Goal: Find specific page/section: Find specific page/section

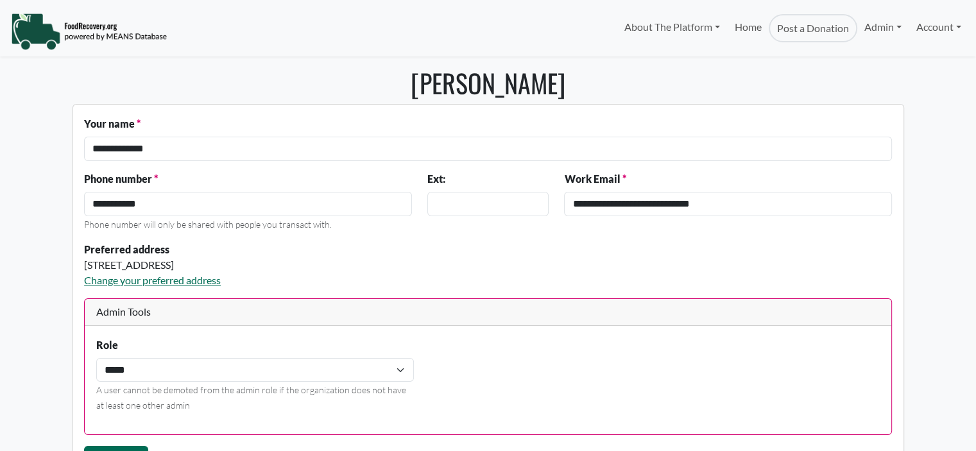
select select "Language Translate Widget"
click at [867, 24] on link "Admin" at bounding box center [882, 27] width 51 height 26
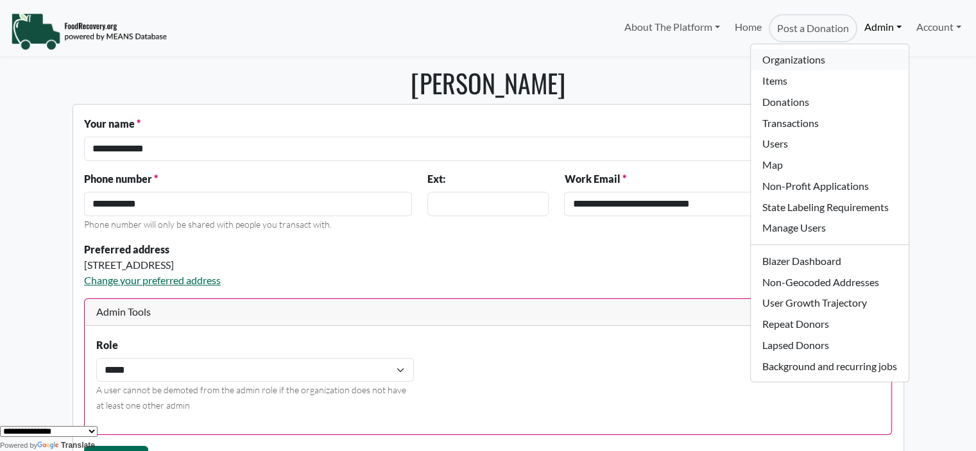
click at [820, 61] on link "Organizations" at bounding box center [829, 59] width 157 height 21
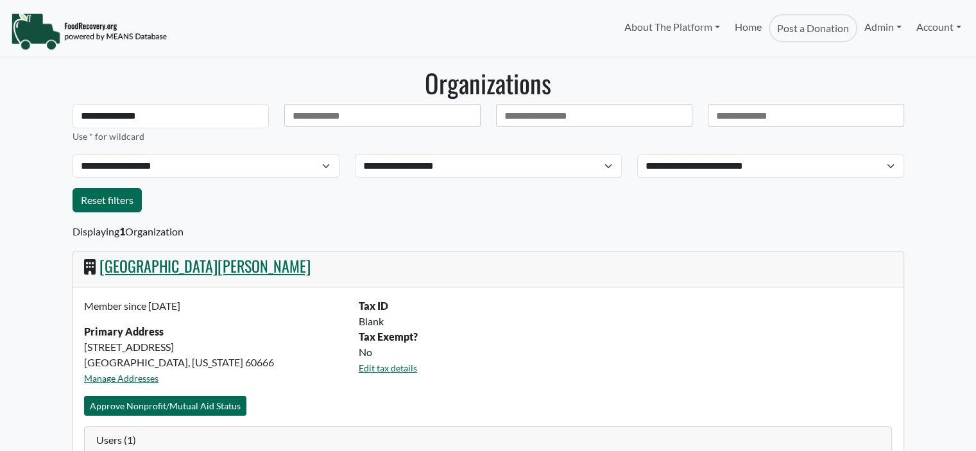
select select "Language Translate Widget"
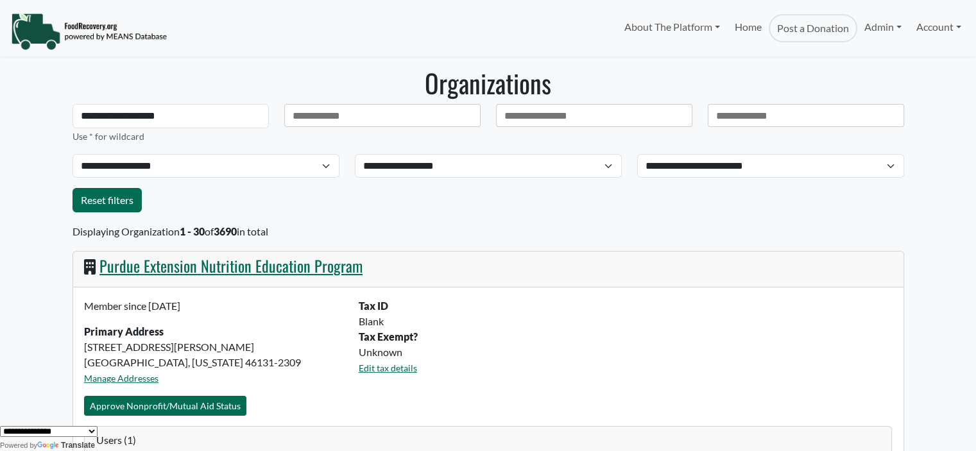
type input "**********"
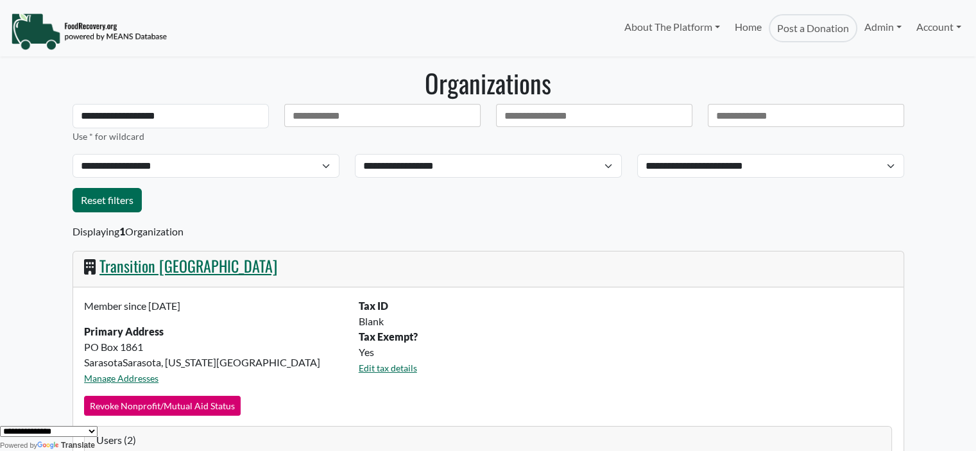
drag, startPoint x: -144, startPoint y: 107, endPoint x: -261, endPoint y: 132, distance: 119.9
click at [0, 132] on html "About The Platform How It Works FAQs Documentation Home Post a Donation Admin O…" at bounding box center [488, 225] width 976 height 451
